Goal: Task Accomplishment & Management: Manage account settings

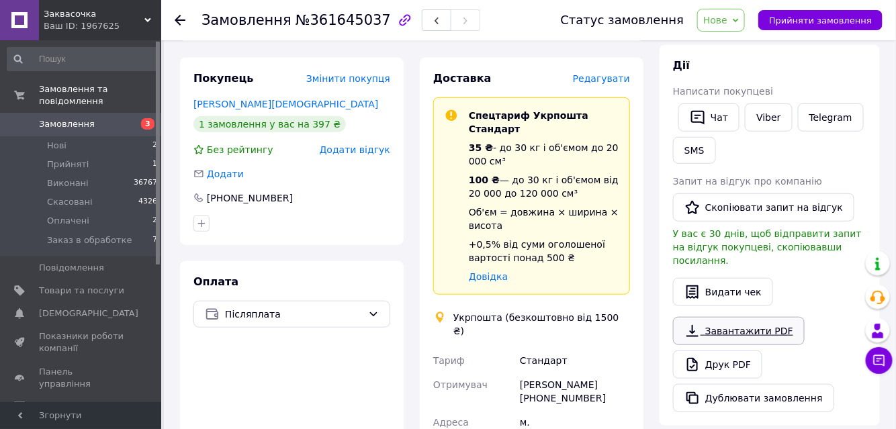
scroll to position [244, 0]
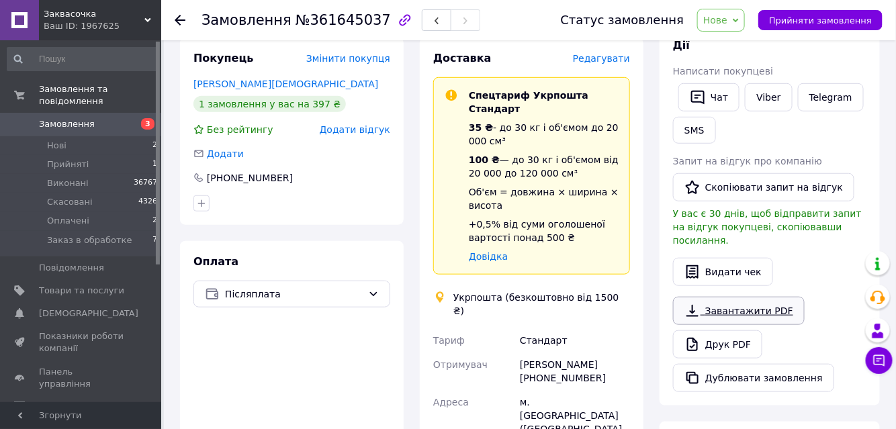
click at [730, 298] on link "Завантажити PDF" at bounding box center [739, 311] width 132 height 28
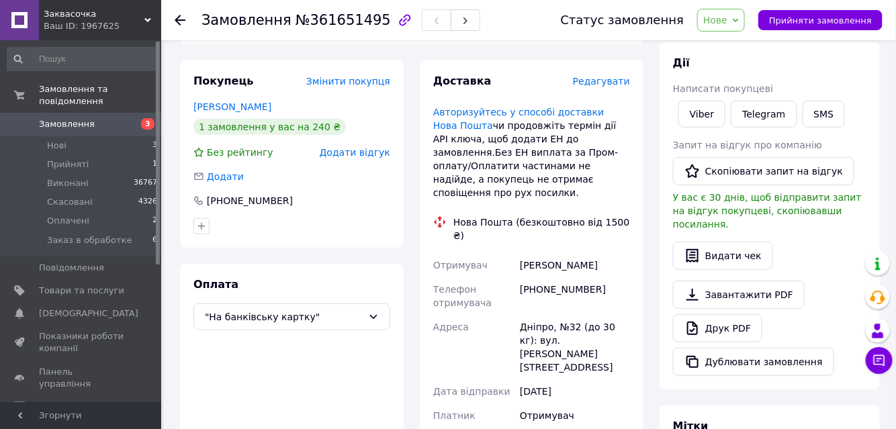
scroll to position [183, 0]
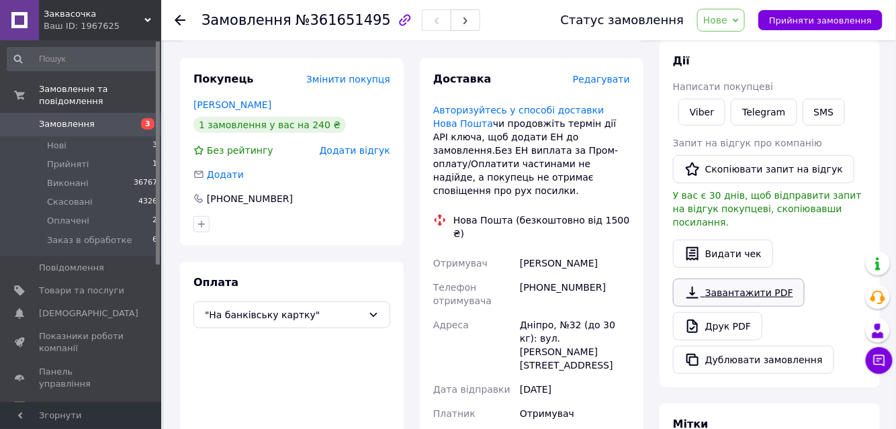
click at [725, 279] on link "Завантажити PDF" at bounding box center [739, 293] width 132 height 28
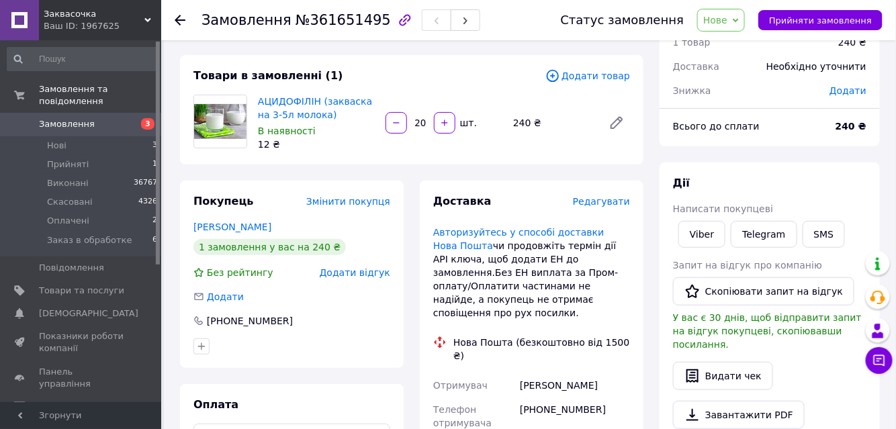
scroll to position [0, 0]
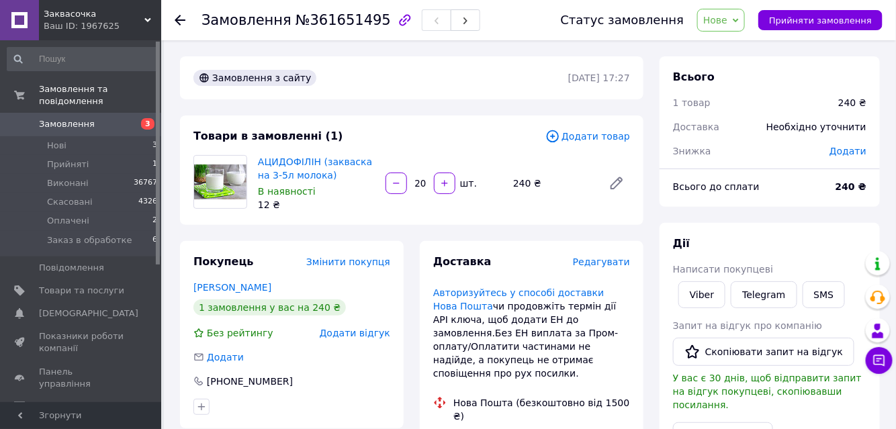
click at [727, 18] on span "Нове" at bounding box center [715, 20] width 24 height 11
click at [749, 130] on li "Заказ в обработке" at bounding box center [747, 128] width 99 height 20
click at [58, 140] on span "Нові" at bounding box center [56, 146] width 19 height 12
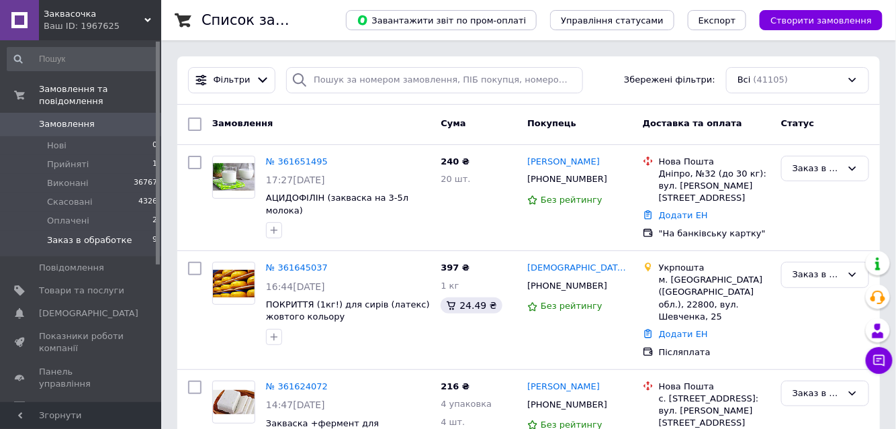
click at [83, 234] on span "Заказ в обработке" at bounding box center [89, 240] width 85 height 12
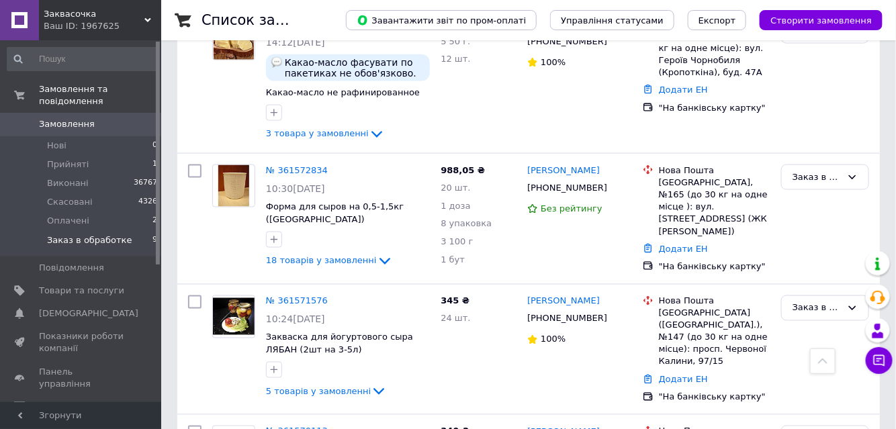
scroll to position [610, 0]
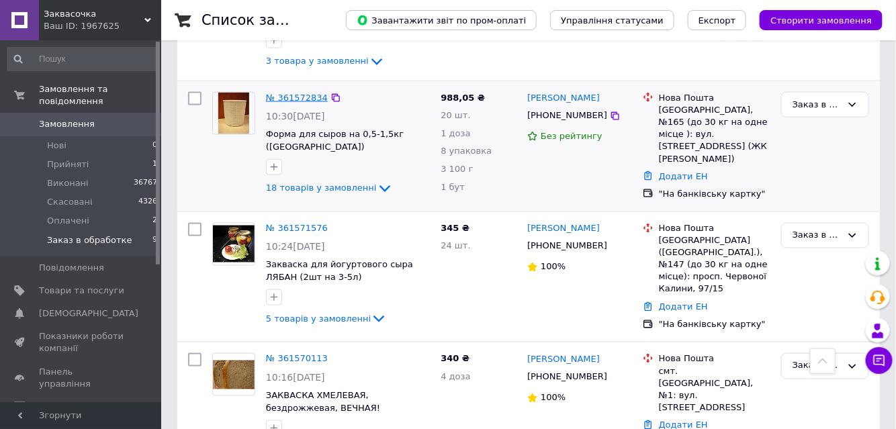
click at [297, 93] on link "№ 361572834" at bounding box center [297, 98] width 62 height 10
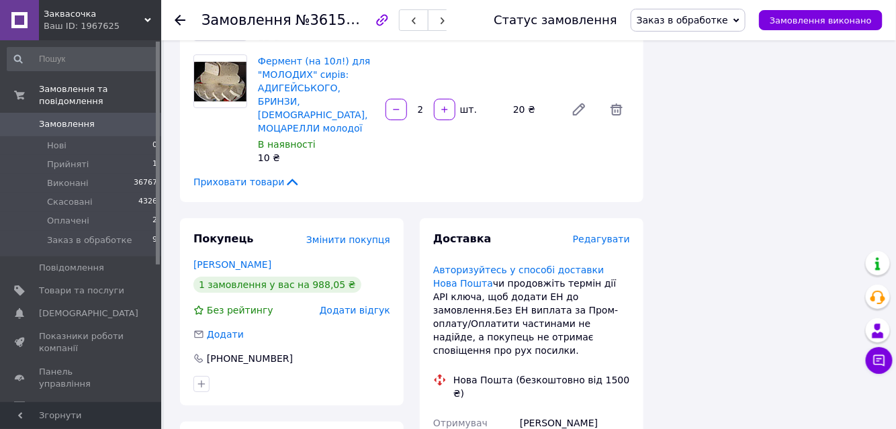
scroll to position [1465, 0]
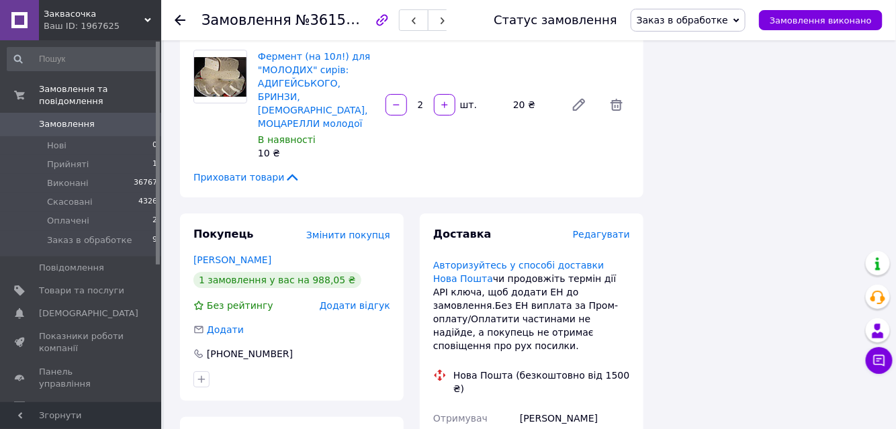
click at [700, 15] on span "Заказ в обработке" at bounding box center [682, 20] width 91 height 11
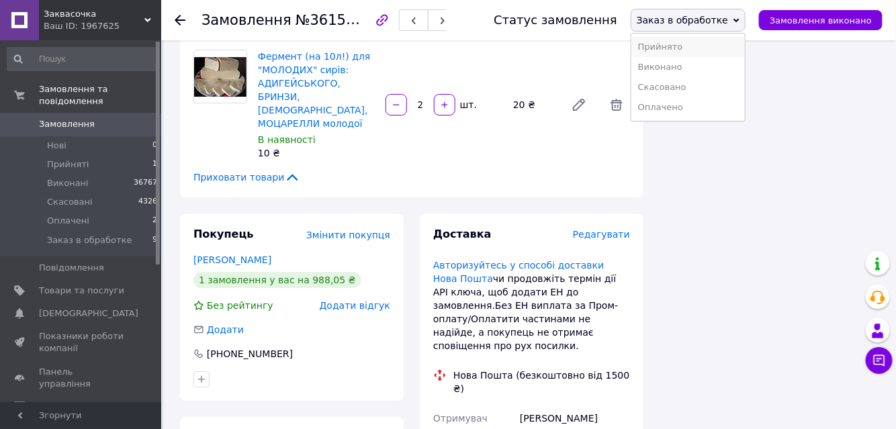
click at [677, 43] on li "Прийнято" at bounding box center [687, 47] width 113 height 20
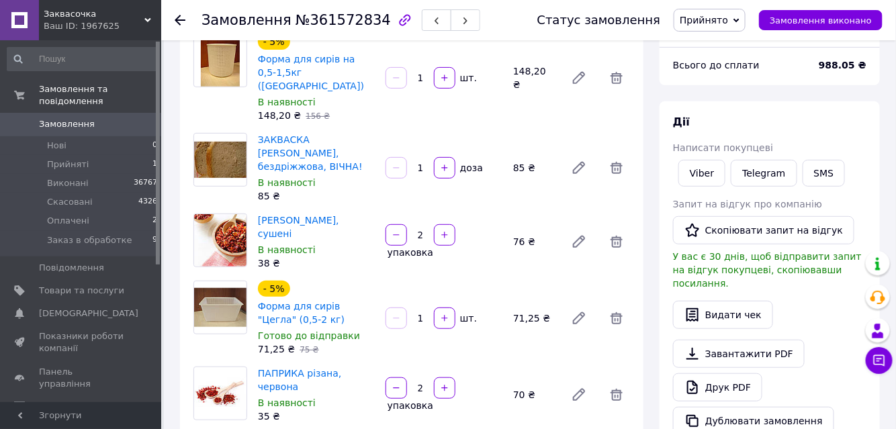
scroll to position [60, 0]
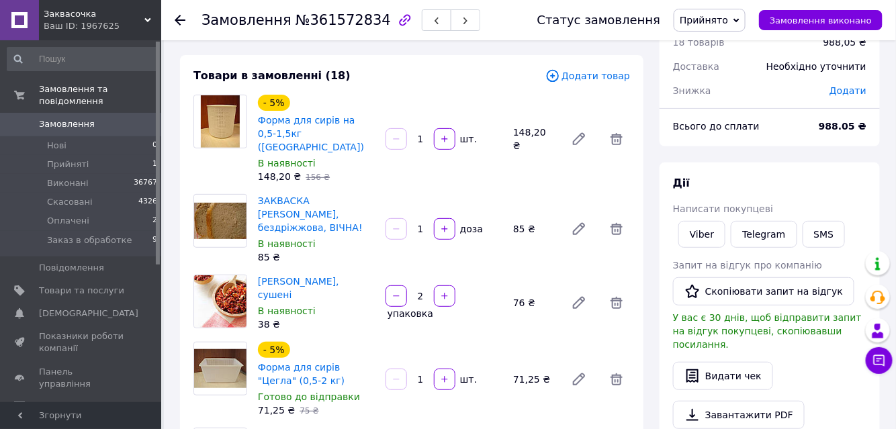
click at [175, 19] on icon at bounding box center [180, 20] width 11 height 11
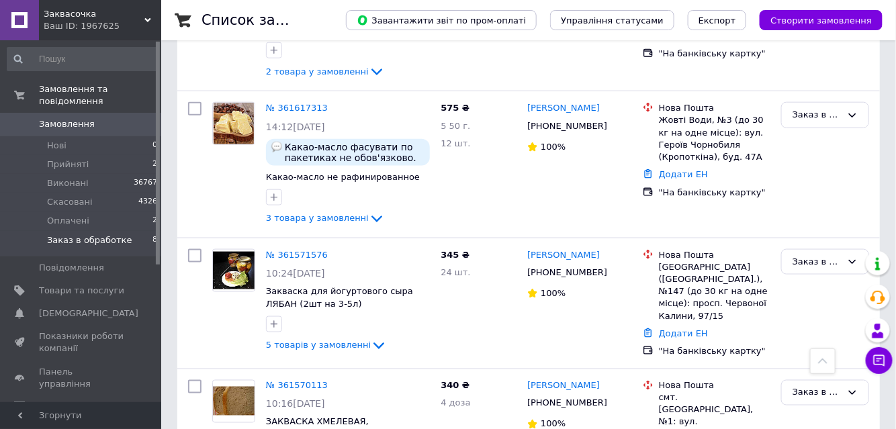
scroll to position [488, 0]
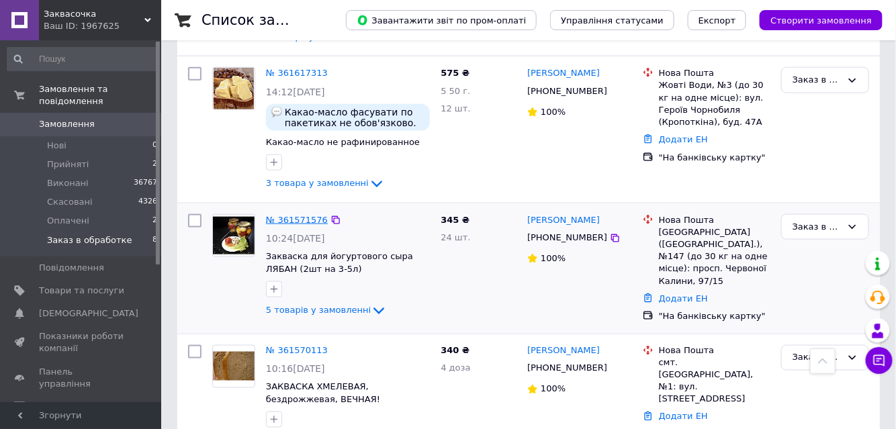
click at [310, 215] on link "№ 361571576" at bounding box center [297, 220] width 62 height 10
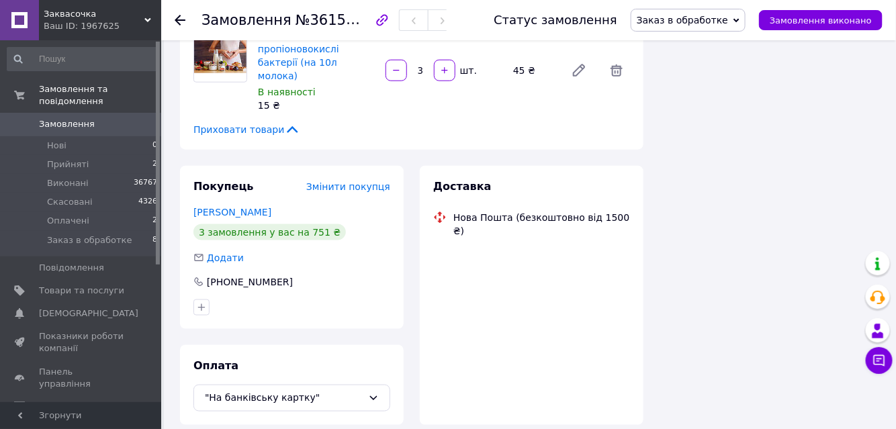
scroll to position [488, 0]
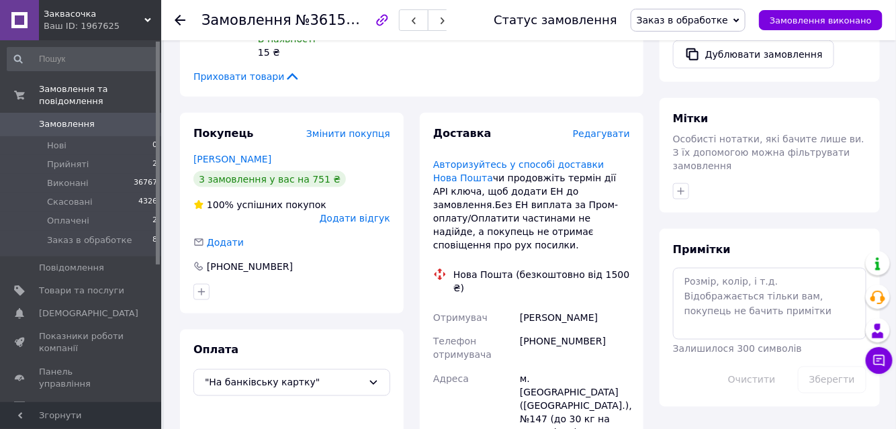
click at [706, 21] on span "Заказ в обработке" at bounding box center [682, 20] width 91 height 11
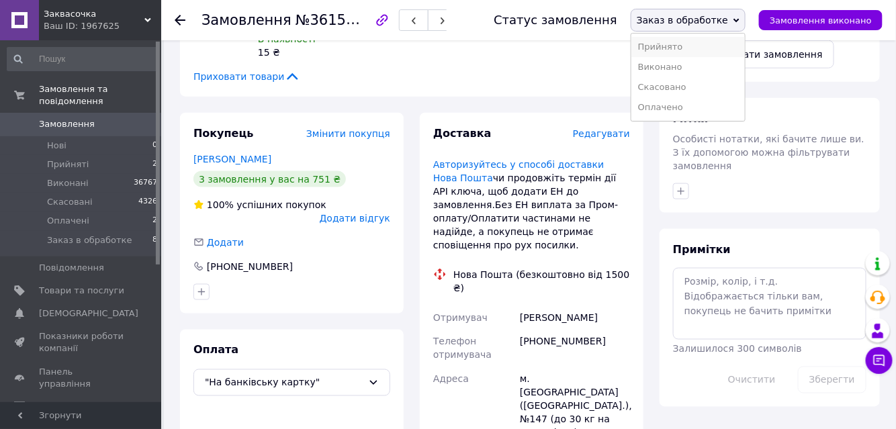
click at [695, 46] on li "Прийнято" at bounding box center [687, 47] width 113 height 20
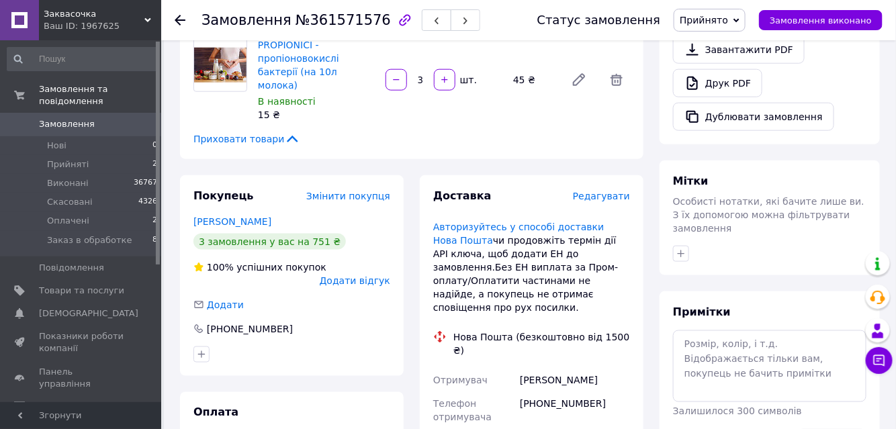
scroll to position [427, 0]
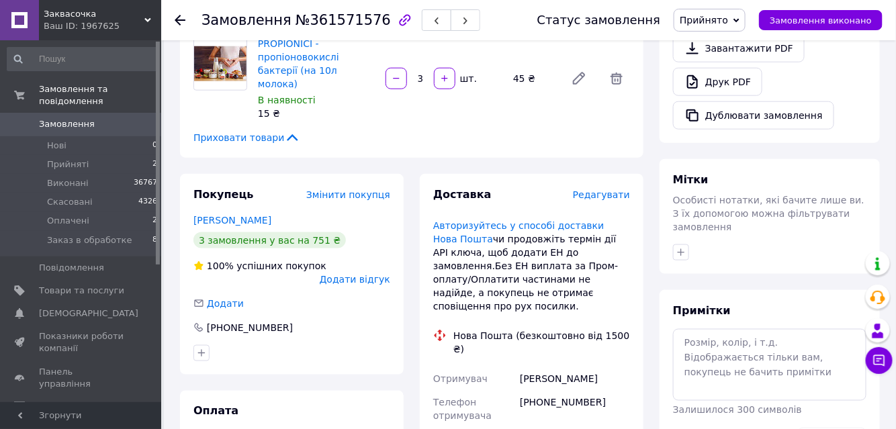
click at [177, 21] on use at bounding box center [180, 20] width 11 height 11
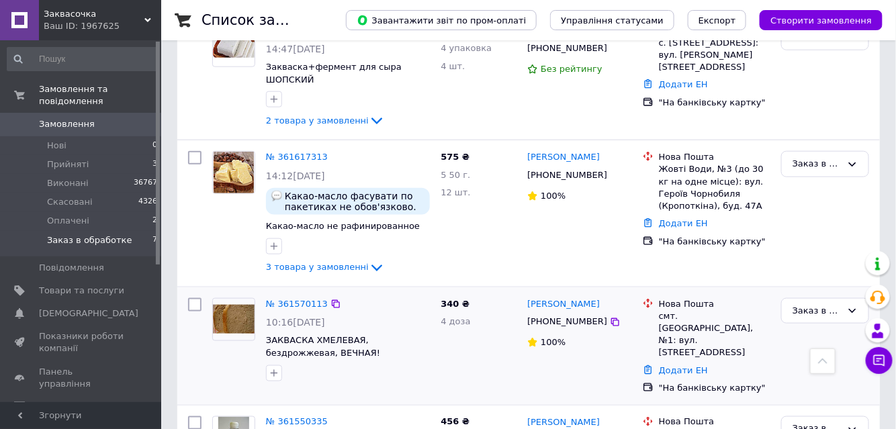
scroll to position [385, 0]
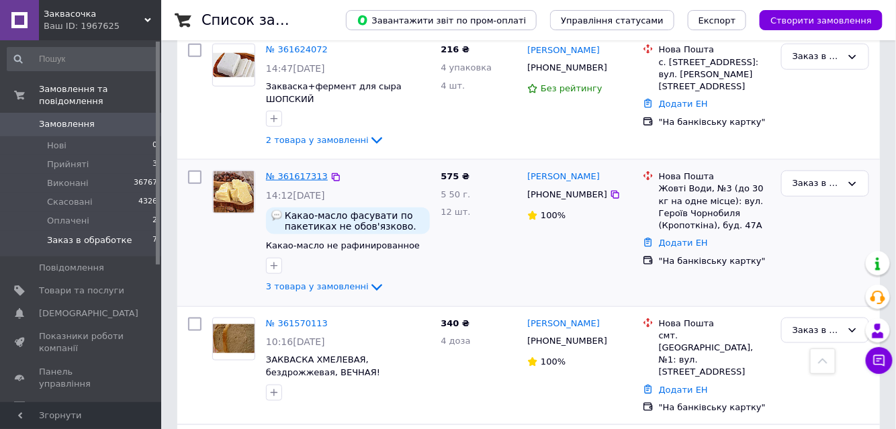
click at [302, 171] on link "№ 361617313" at bounding box center [297, 176] width 62 height 10
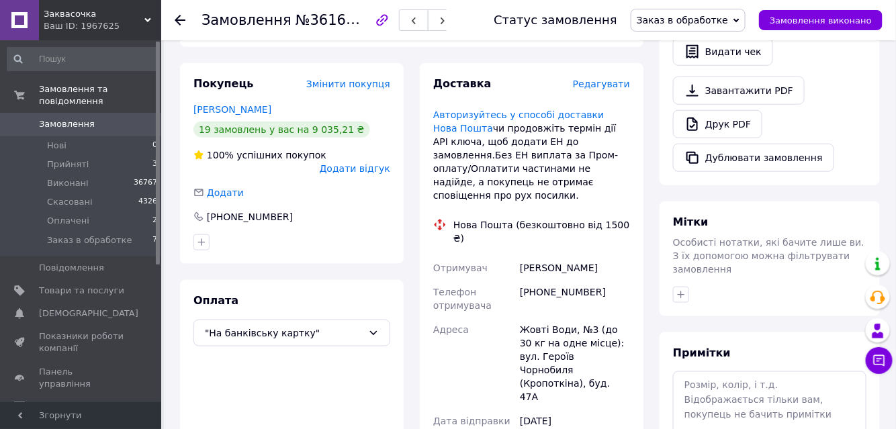
scroll to position [446, 0]
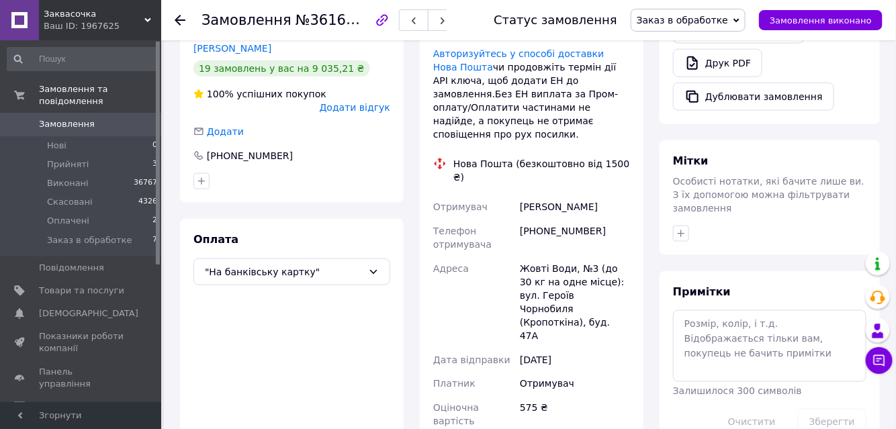
click at [723, 17] on span "Заказ в обработке" at bounding box center [682, 20] width 91 height 11
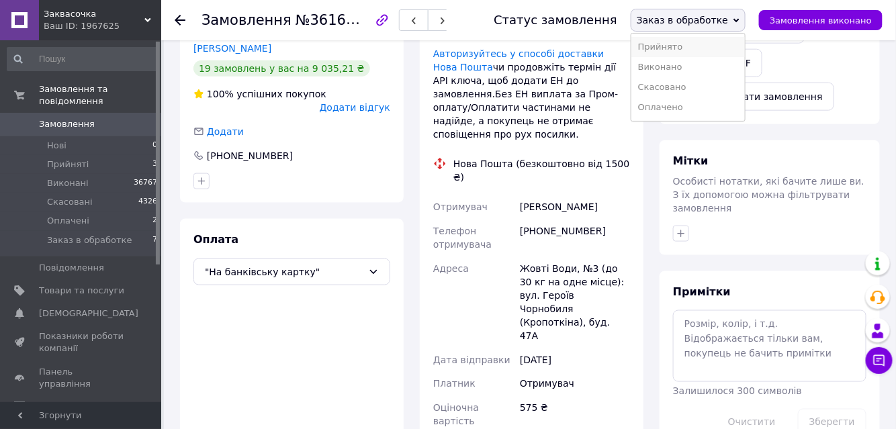
click at [702, 48] on li "Прийнято" at bounding box center [687, 47] width 113 height 20
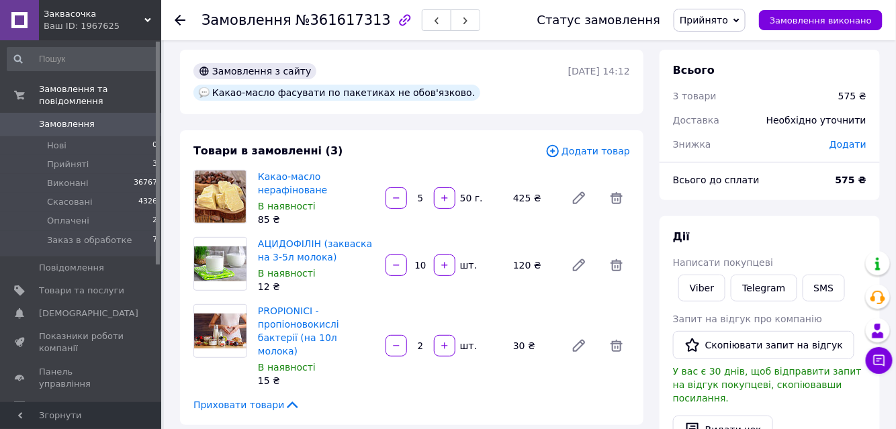
scroll to position [0, 0]
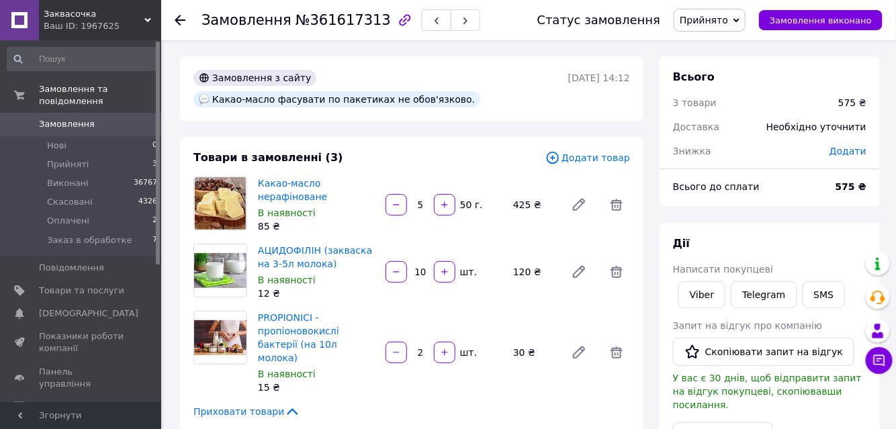
click at [179, 15] on use at bounding box center [180, 20] width 11 height 11
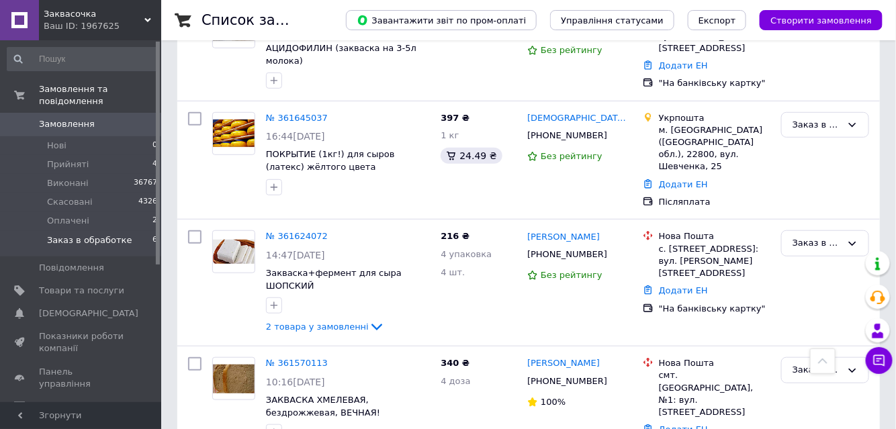
scroll to position [178, 0]
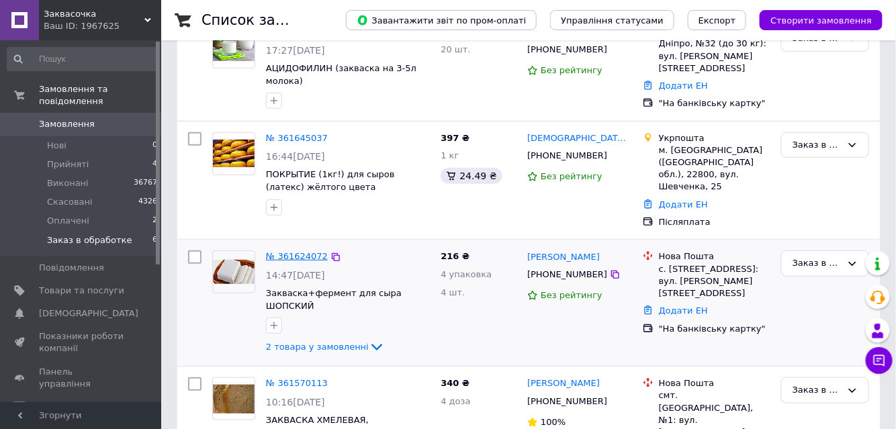
click at [293, 251] on link "№ 361624072" at bounding box center [297, 256] width 62 height 10
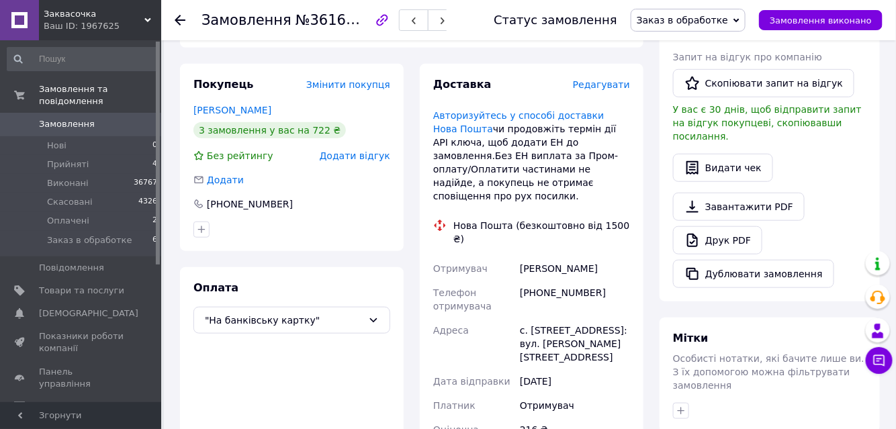
scroll to position [300, 0]
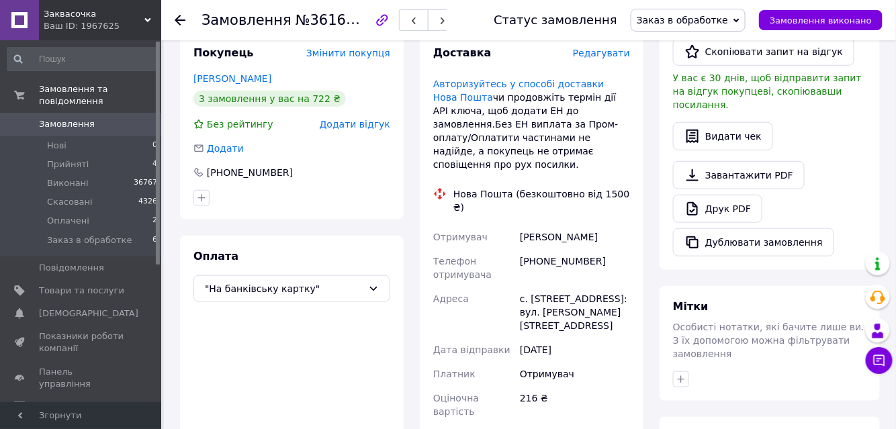
click at [716, 21] on span "Заказ в обработке" at bounding box center [682, 20] width 91 height 11
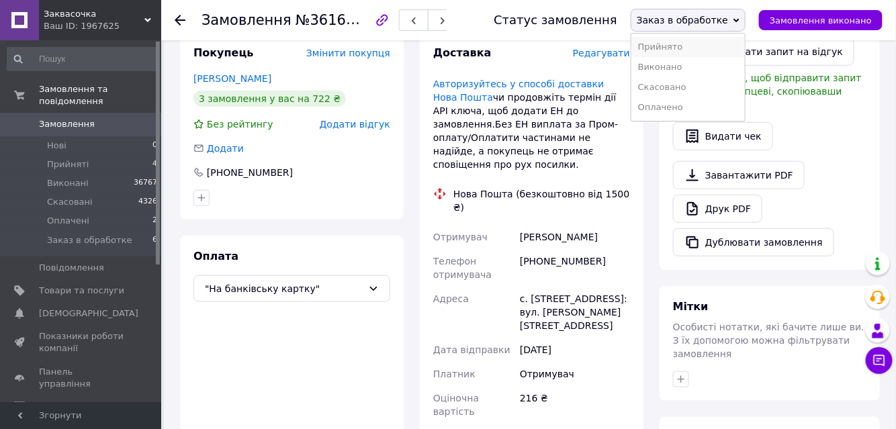
click at [694, 45] on li "Прийнято" at bounding box center [687, 47] width 113 height 20
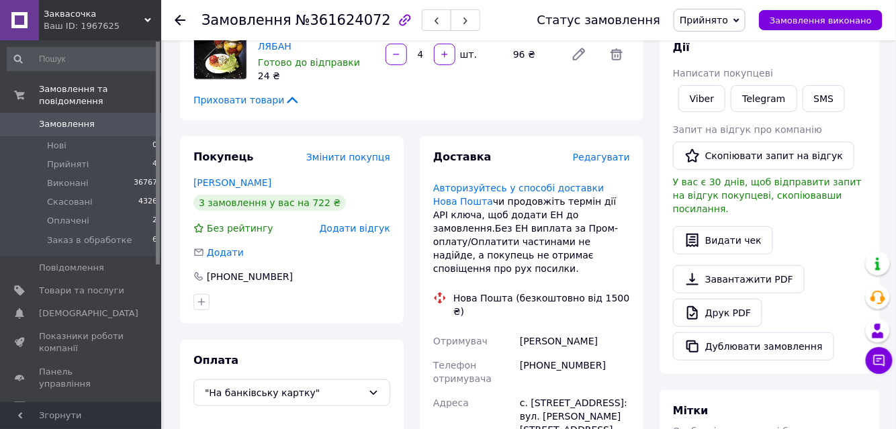
scroll to position [0, 0]
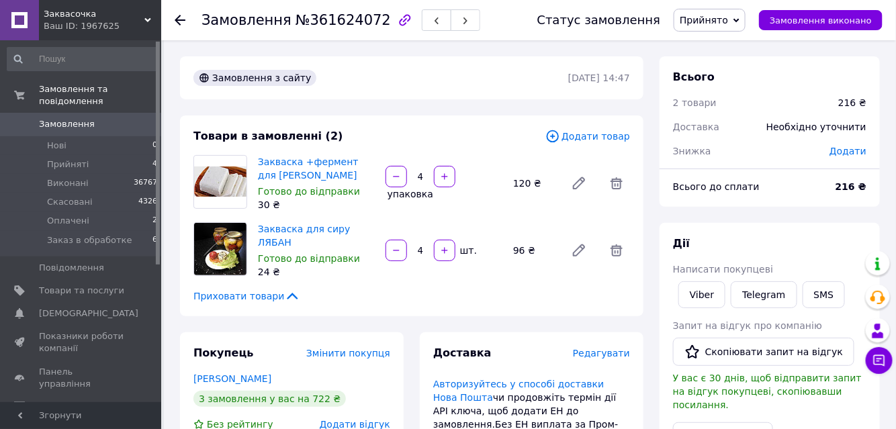
click at [185, 19] on use at bounding box center [180, 20] width 11 height 11
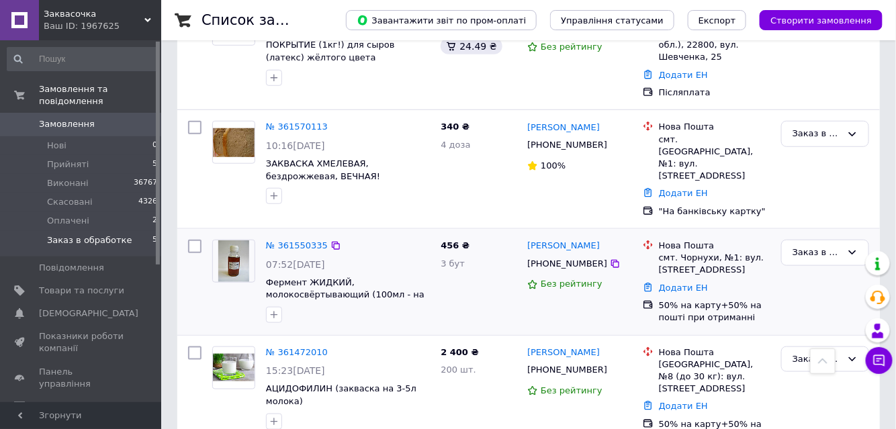
scroll to position [308, 0]
click at [304, 347] on link "№ 361472010" at bounding box center [297, 352] width 62 height 10
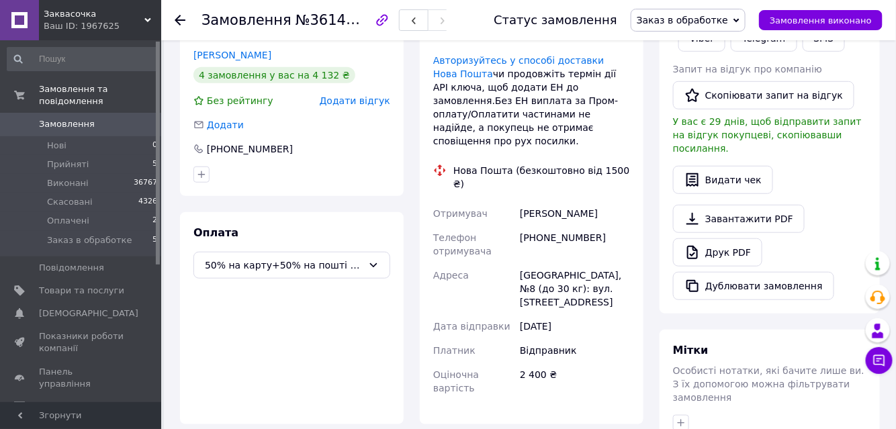
scroll to position [308, 0]
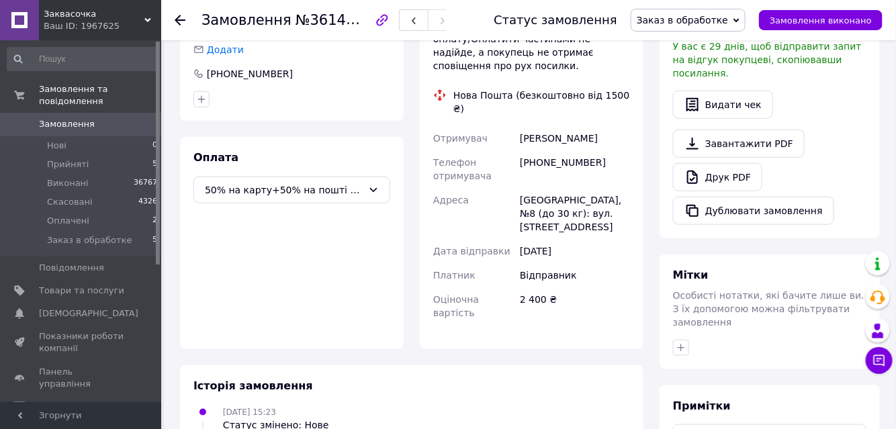
click at [707, 19] on span "Заказ в обработке" at bounding box center [682, 20] width 91 height 11
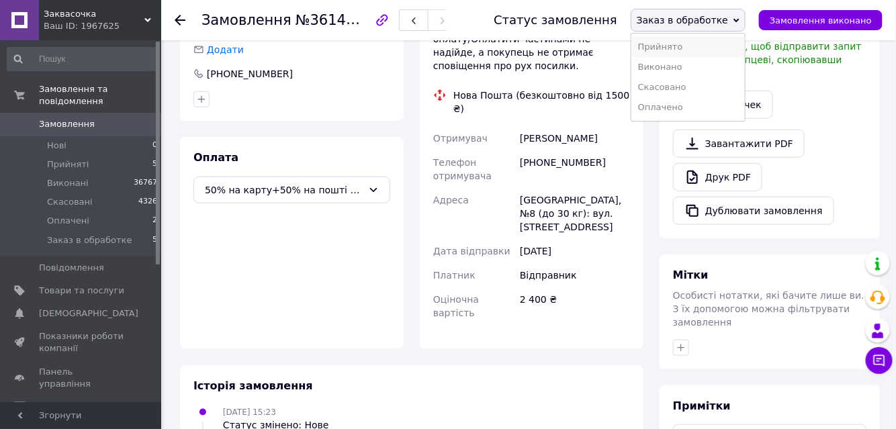
click at [704, 45] on li "Прийнято" at bounding box center [687, 47] width 113 height 20
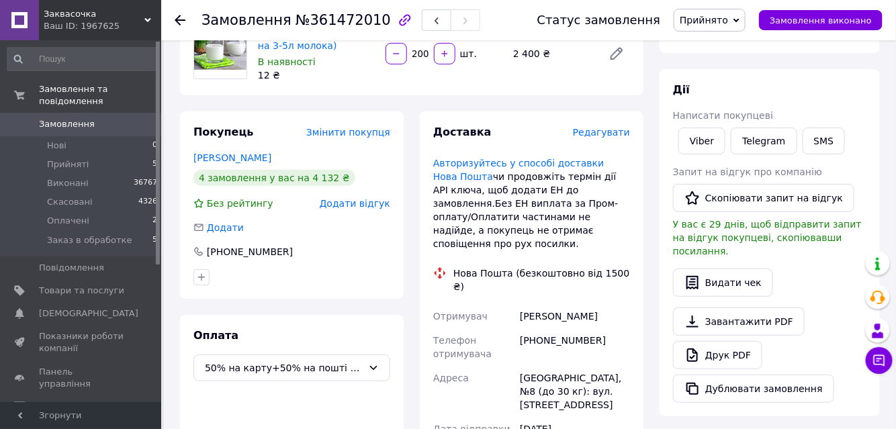
scroll to position [64, 0]
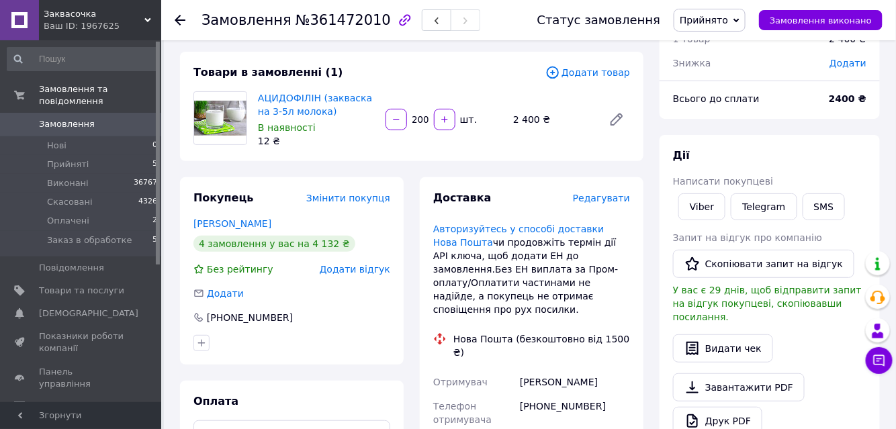
click at [181, 19] on use at bounding box center [180, 20] width 11 height 11
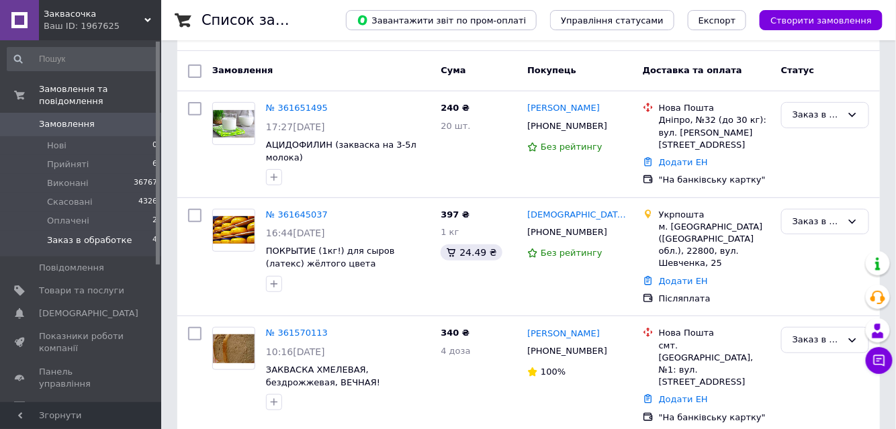
scroll to position [122, 0]
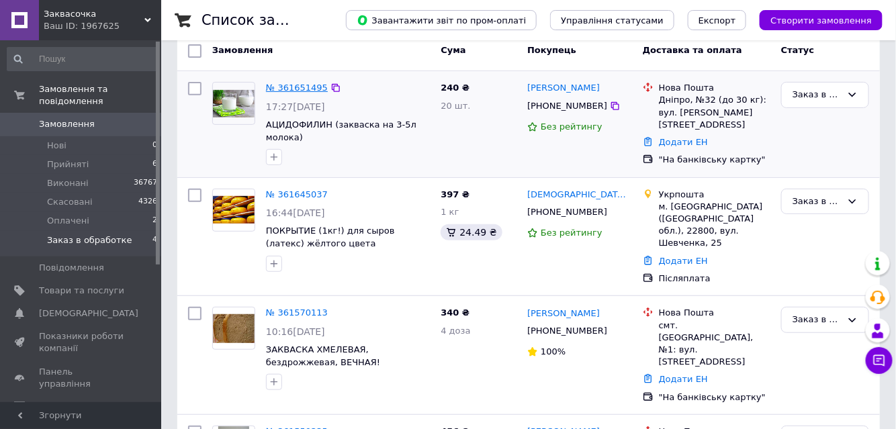
click at [281, 86] on link "№ 361651495" at bounding box center [297, 88] width 62 height 10
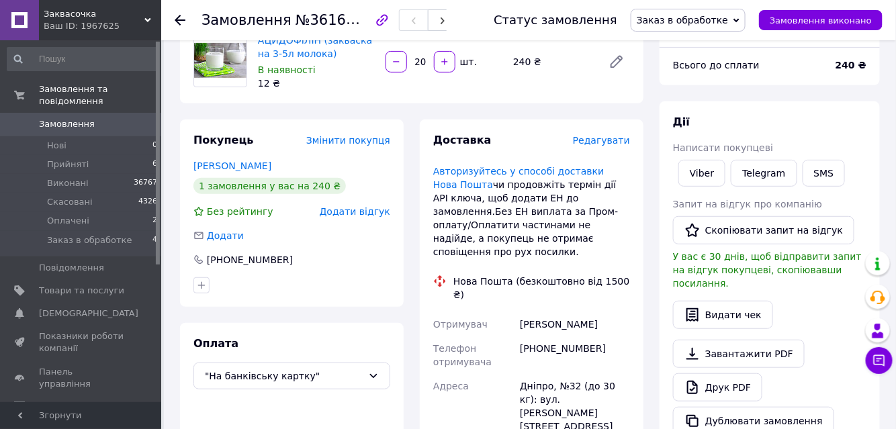
click at [696, 21] on span "Заказ в обработке" at bounding box center [682, 20] width 91 height 11
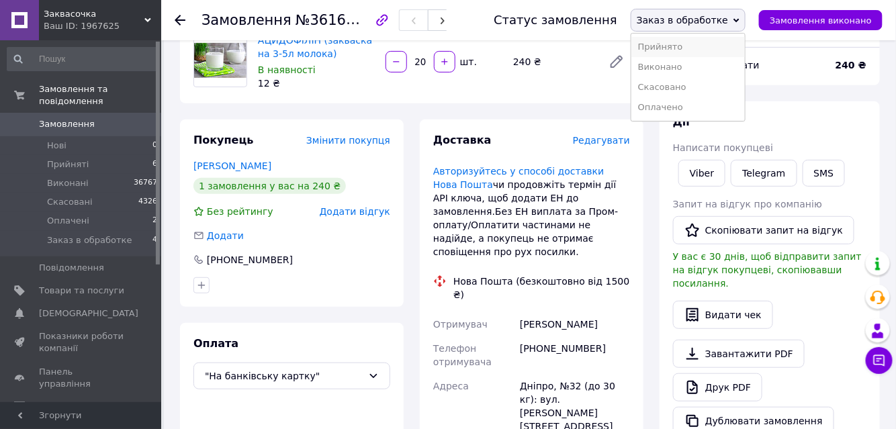
click at [691, 49] on li "Прийнято" at bounding box center [687, 47] width 113 height 20
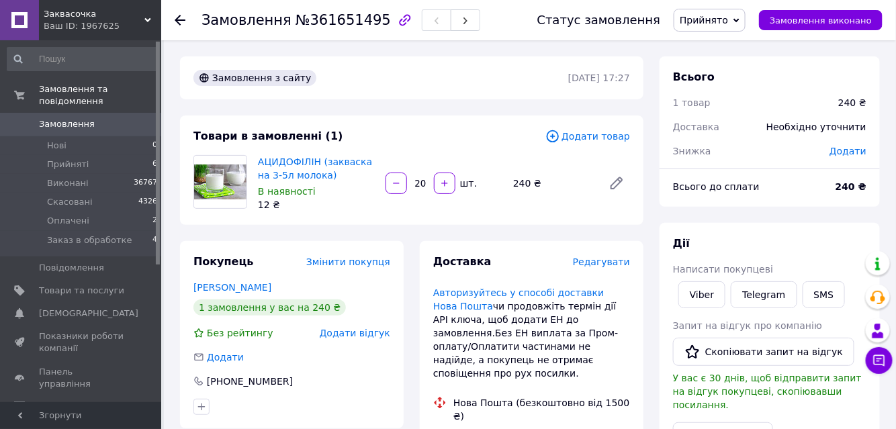
click at [182, 19] on use at bounding box center [180, 20] width 11 height 11
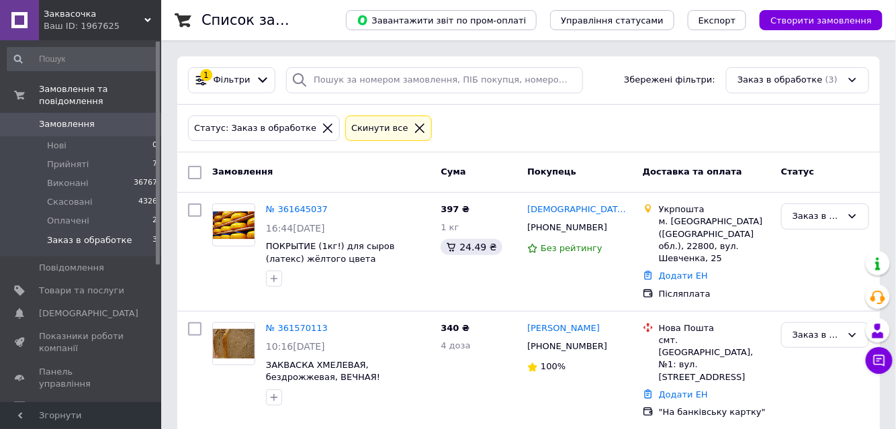
scroll to position [95, 0]
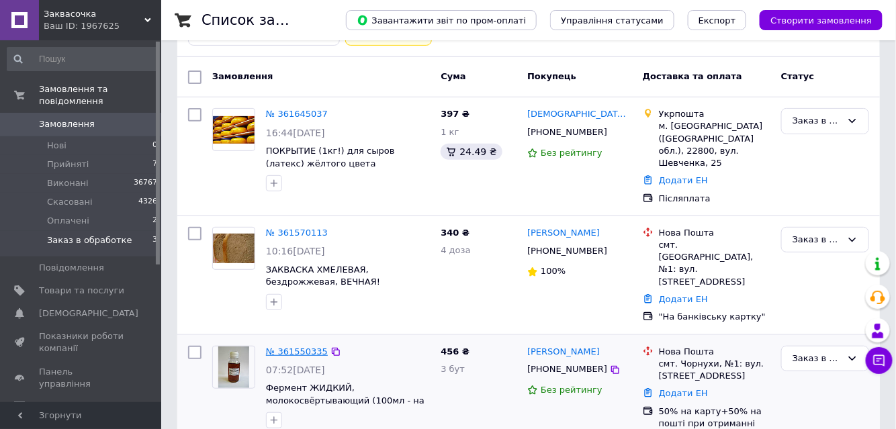
click at [305, 347] on link "№ 361550335" at bounding box center [297, 352] width 62 height 10
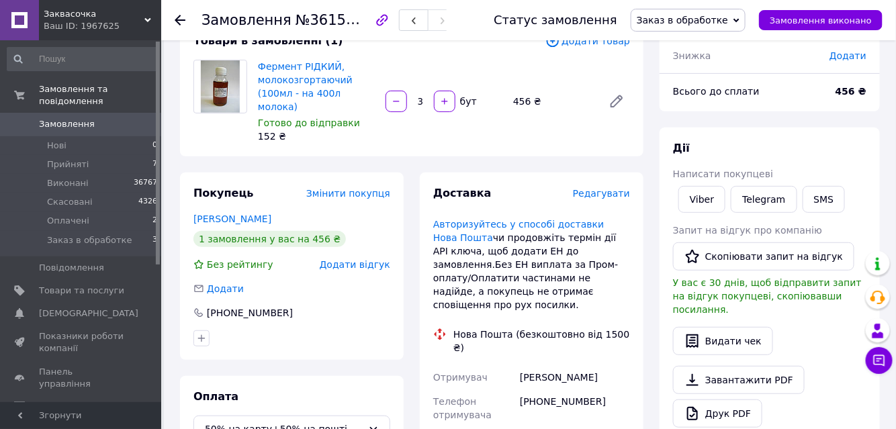
click at [713, 26] on span "Заказ в обработке" at bounding box center [682, 20] width 91 height 11
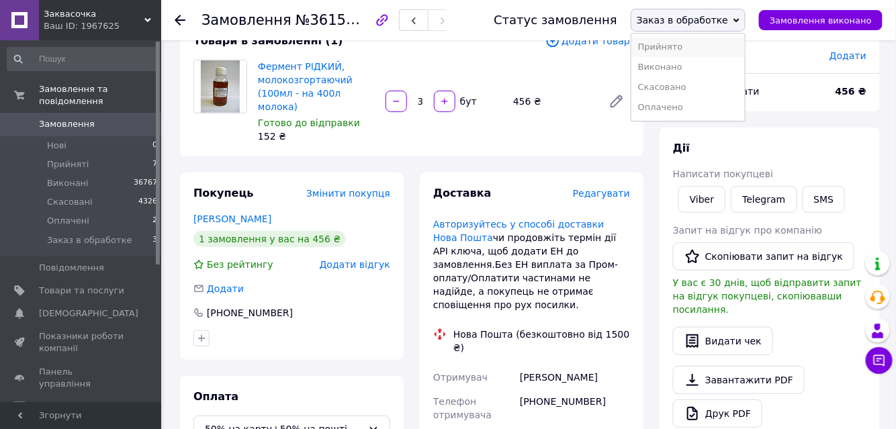
click at [709, 46] on li "Прийнято" at bounding box center [687, 47] width 113 height 20
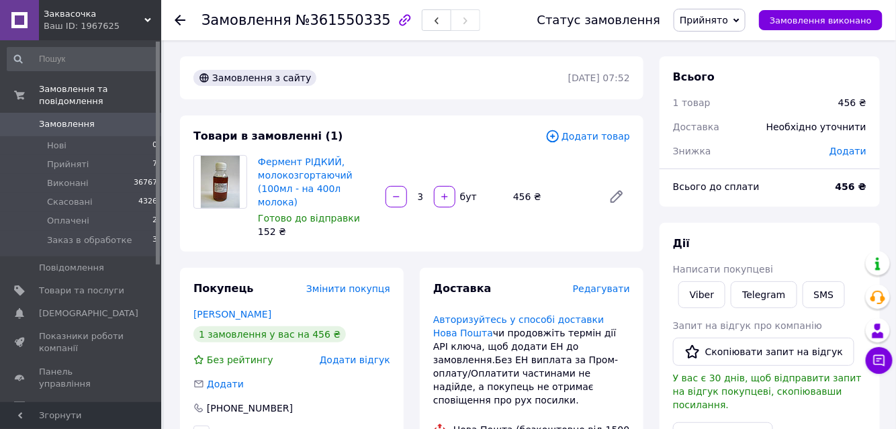
click at [180, 21] on icon at bounding box center [180, 20] width 11 height 11
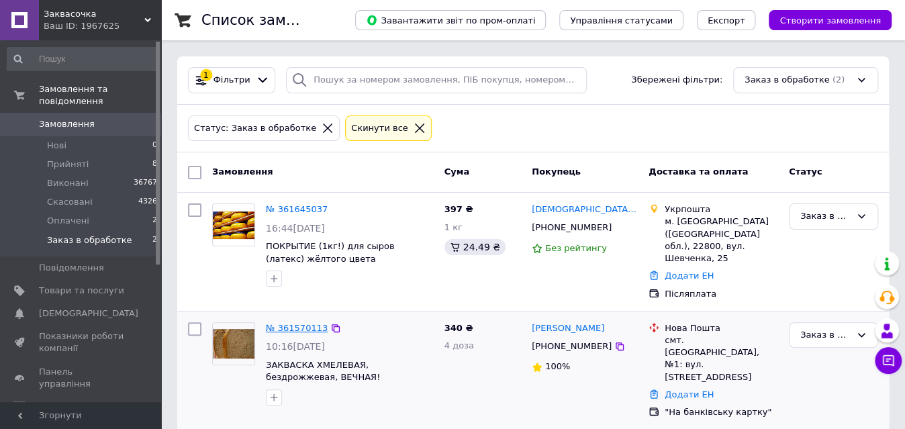
click at [285, 323] on link "№ 361570113" at bounding box center [297, 328] width 62 height 10
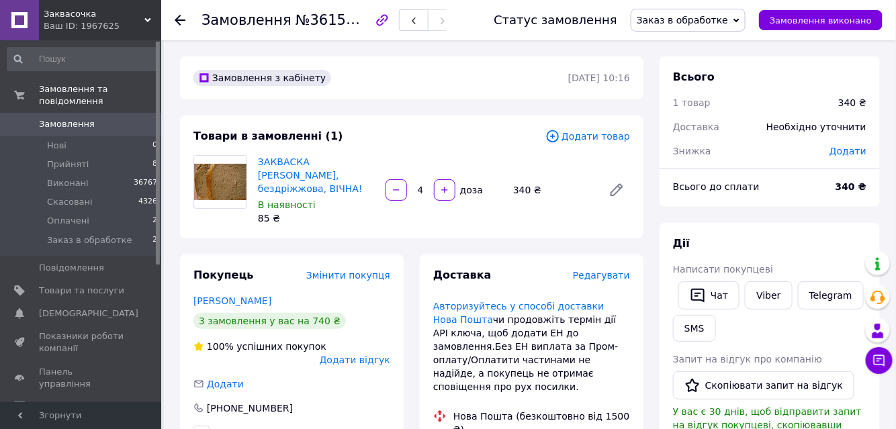
click at [722, 18] on span "Заказ в обработке" at bounding box center [682, 20] width 91 height 11
click at [700, 52] on li "Прийнято" at bounding box center [687, 47] width 113 height 20
click at [178, 19] on use at bounding box center [180, 20] width 11 height 11
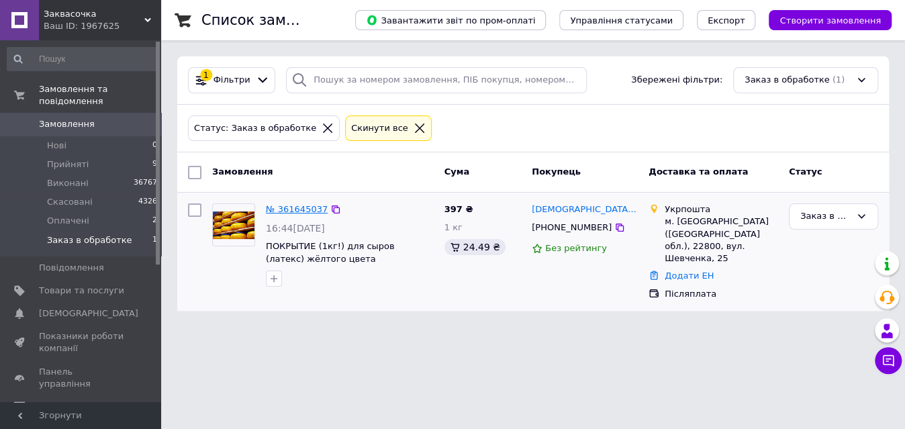
click at [305, 210] on link "№ 361645037" at bounding box center [297, 209] width 62 height 10
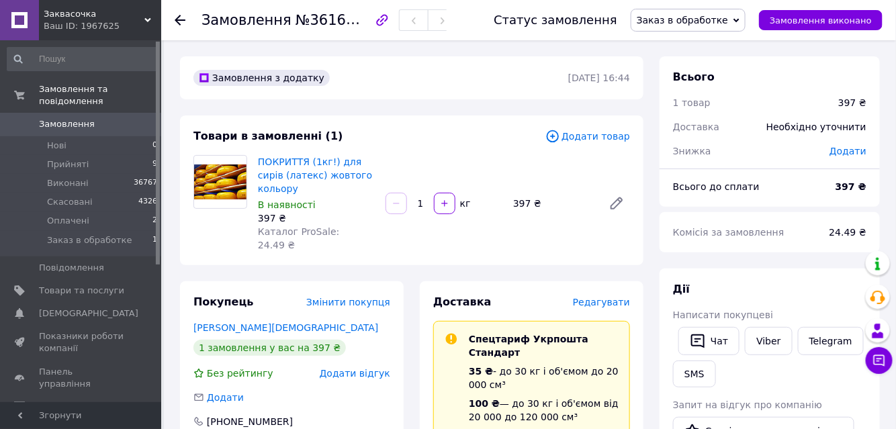
click at [721, 21] on span "Заказ в обработке" at bounding box center [682, 20] width 91 height 11
click at [710, 46] on li "Прийнято" at bounding box center [687, 47] width 113 height 20
click at [176, 17] on use at bounding box center [180, 20] width 11 height 11
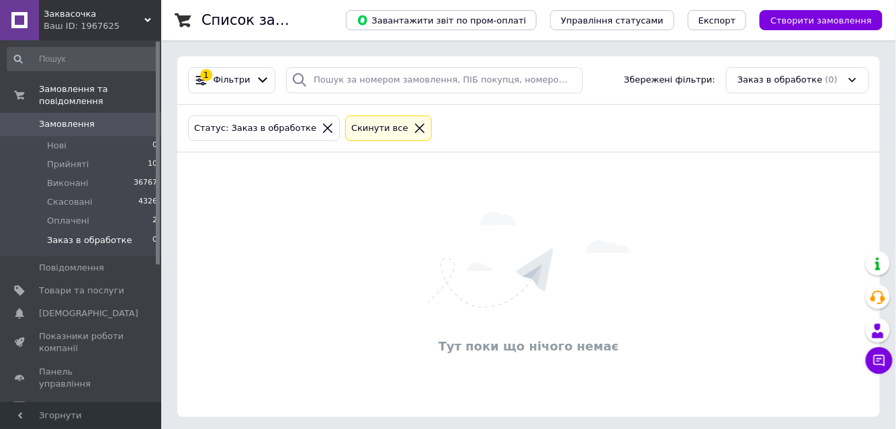
click at [322, 127] on icon at bounding box center [328, 128] width 12 height 12
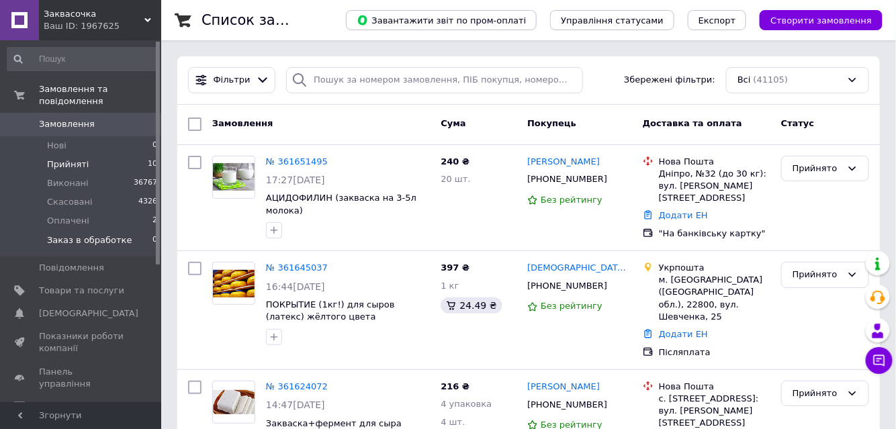
click at [66, 158] on span "Прийняті" at bounding box center [68, 164] width 42 height 12
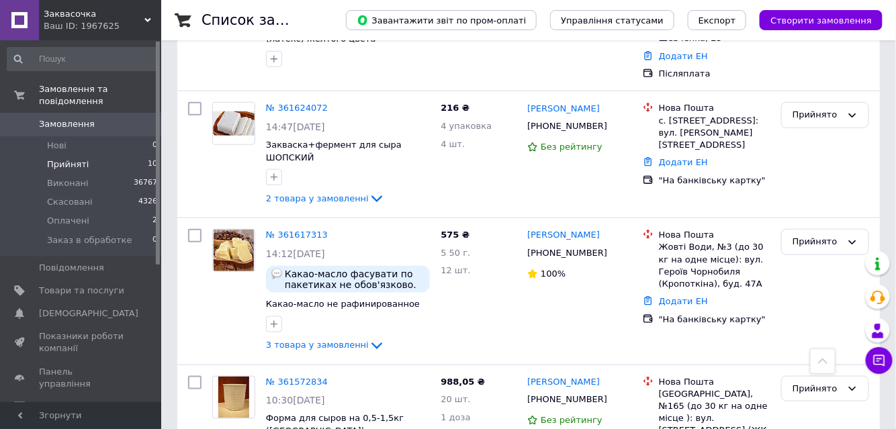
scroll to position [366, 0]
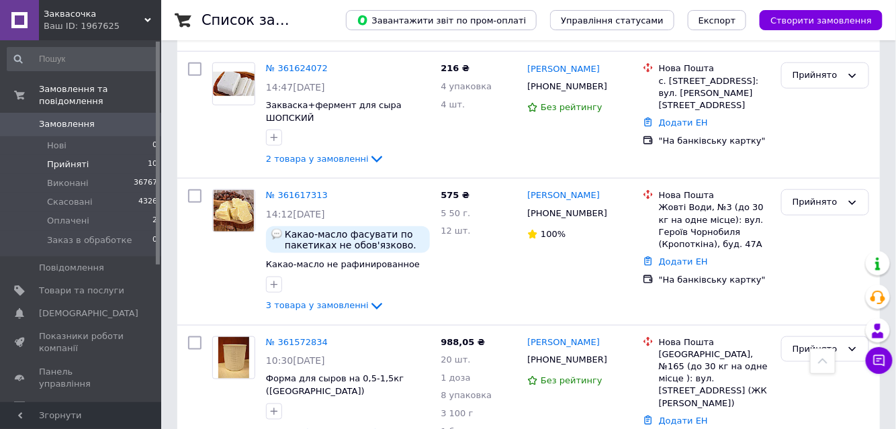
click at [70, 158] on span "Прийняті" at bounding box center [68, 164] width 42 height 12
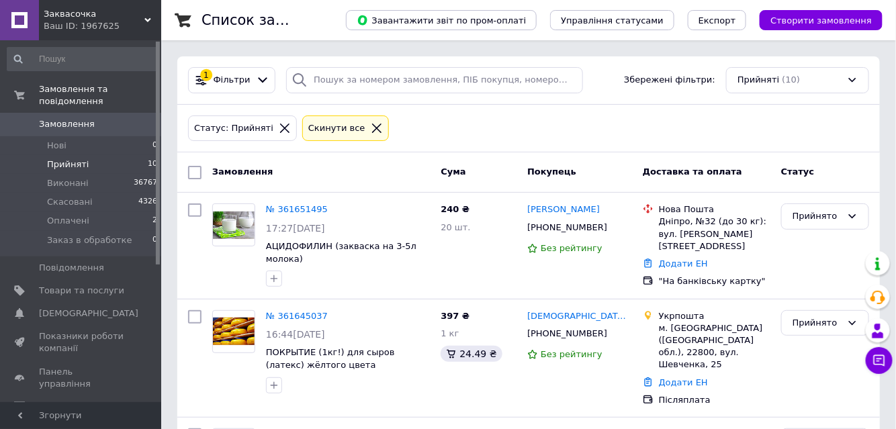
click at [280, 127] on icon at bounding box center [284, 128] width 9 height 9
